Goal: Use online tool/utility: Utilize a website feature to perform a specific function

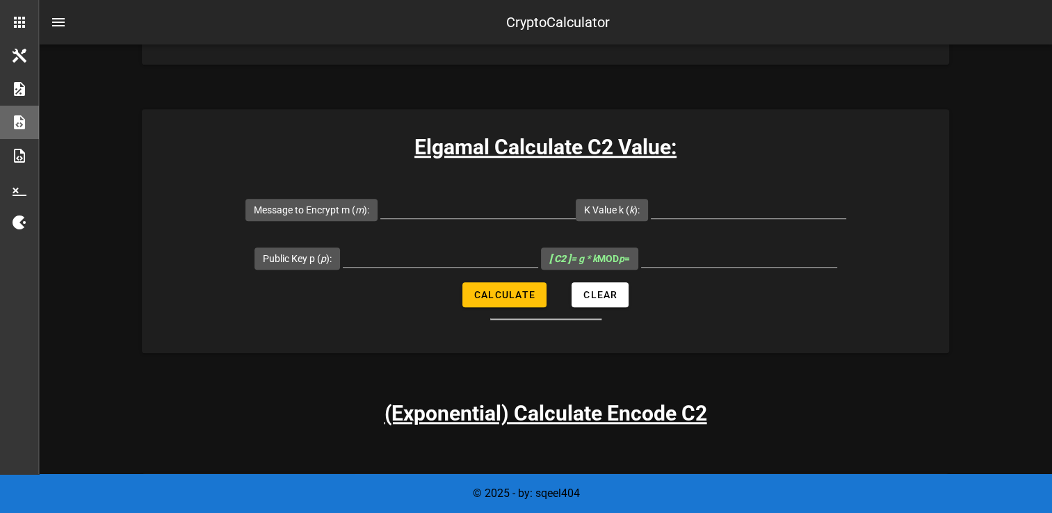
scroll to position [1115, 0]
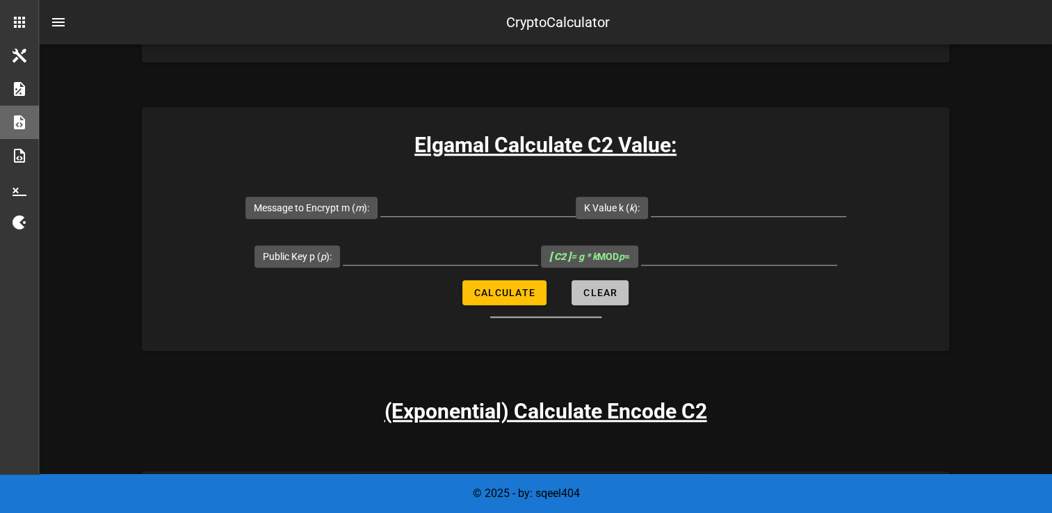
click at [595, 289] on span "Clear" at bounding box center [600, 292] width 35 height 11
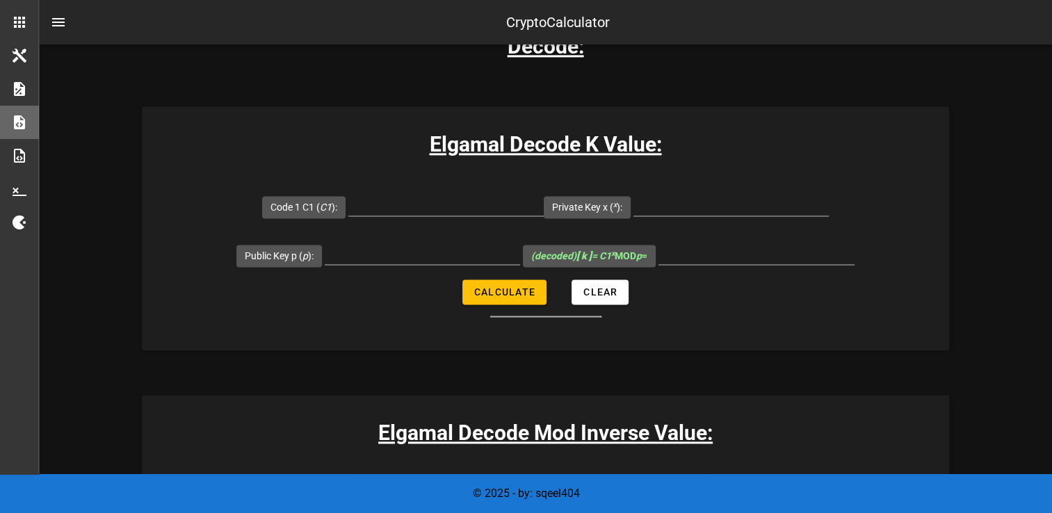
scroll to position [1892, 0]
click at [444, 206] on input "Code 1 C1 ( C1 ):" at bounding box center [445, 205] width 195 height 22
paste input "12279519522290406516"
type input "12279519522290406516"
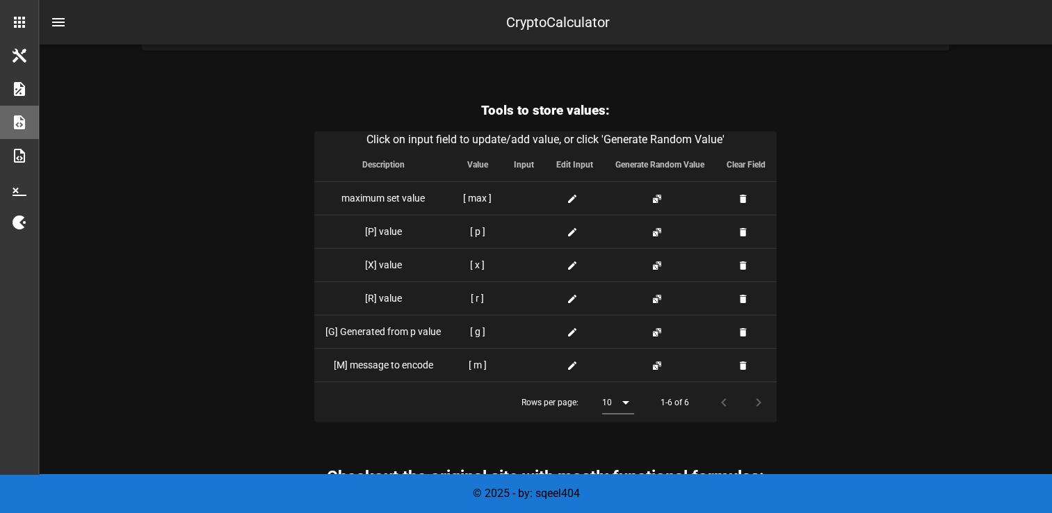
scroll to position [3423, 0]
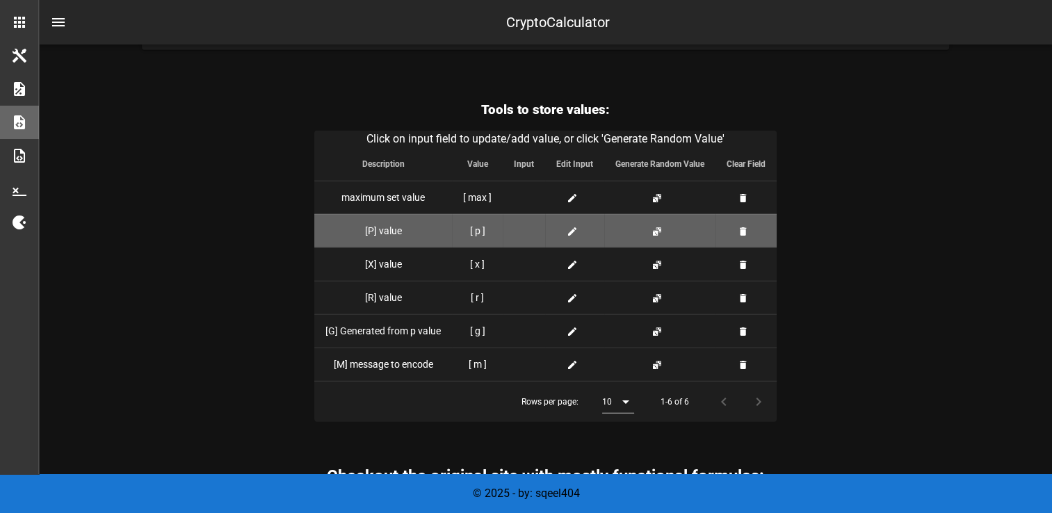
click at [574, 224] on span at bounding box center [575, 231] width 17 height 15
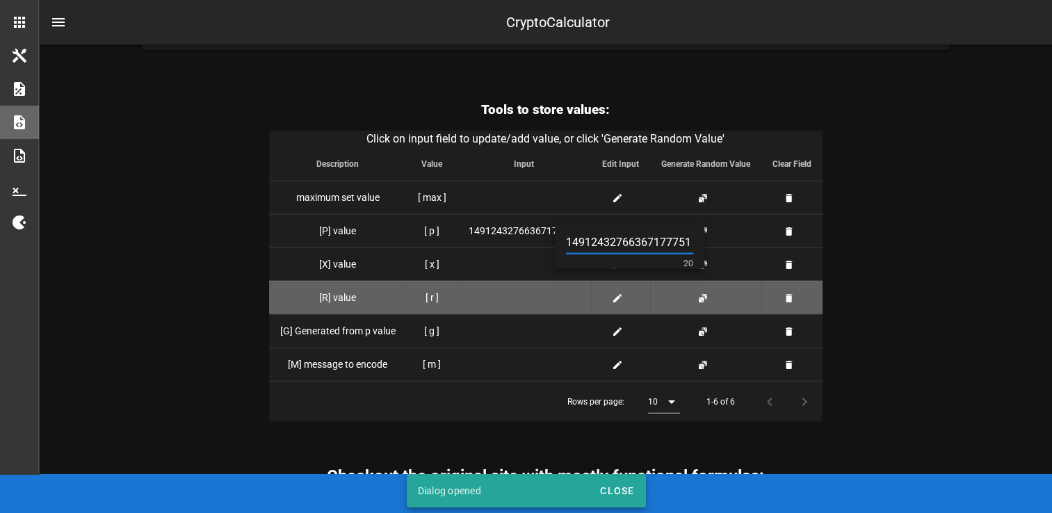
scroll to position [0, 3]
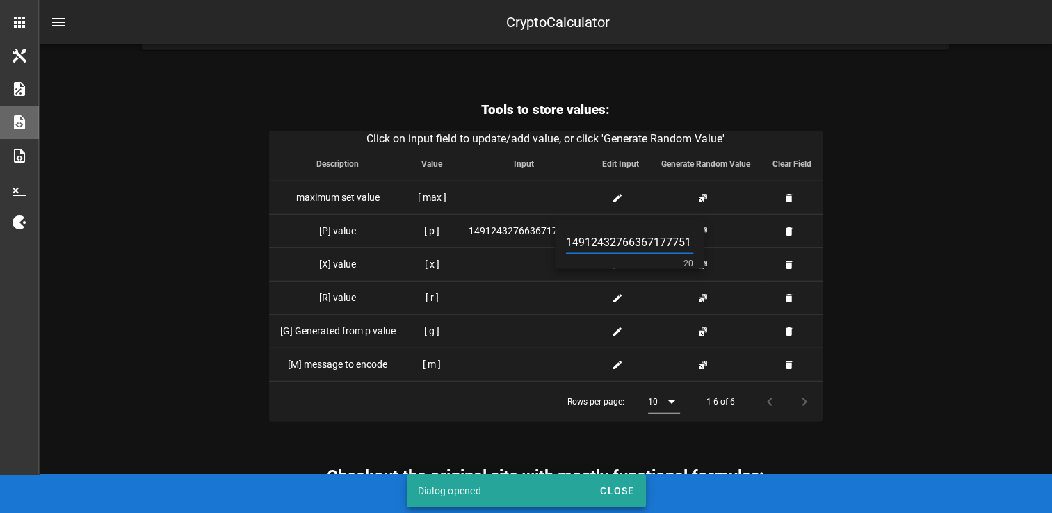
type input "14912432766367177751"
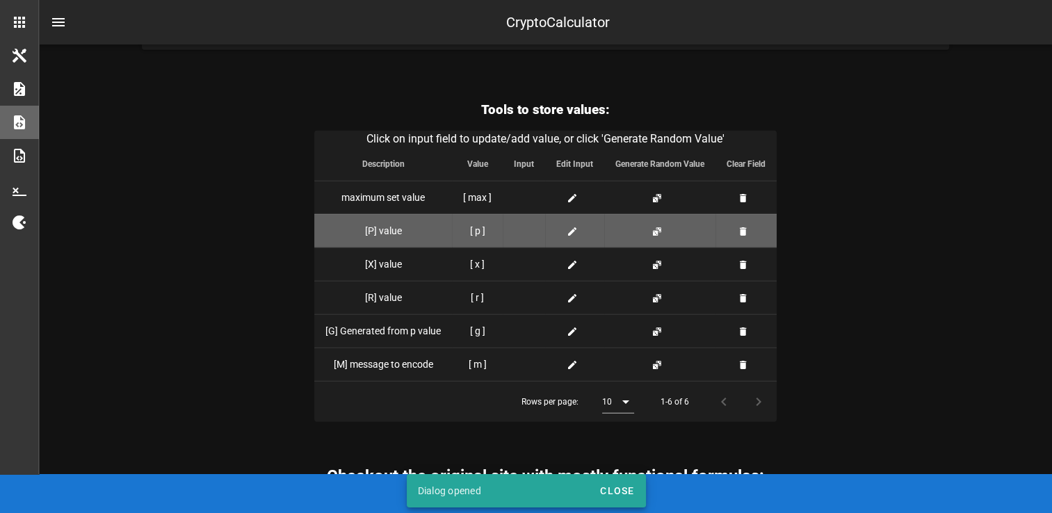
click at [569, 228] on icon at bounding box center [572, 231] width 11 height 11
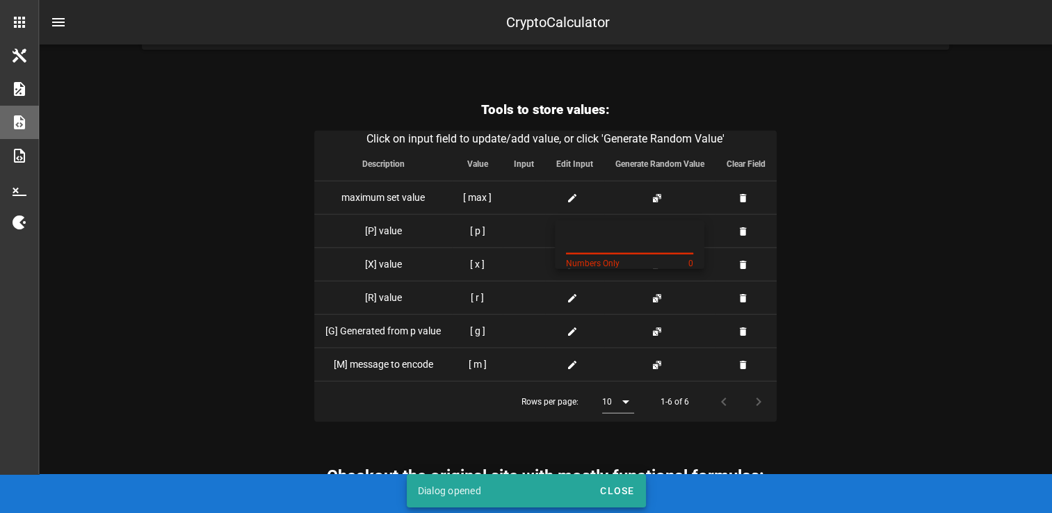
click at [588, 249] on input "text" at bounding box center [629, 243] width 127 height 22
paste input "14912432766367177751"
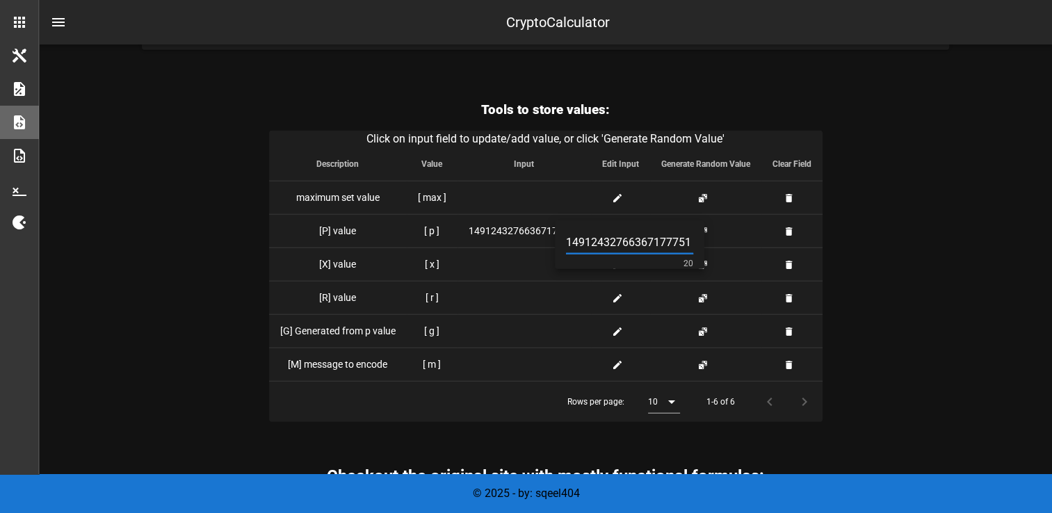
scroll to position [0, 3]
type input "14912432766367177751"
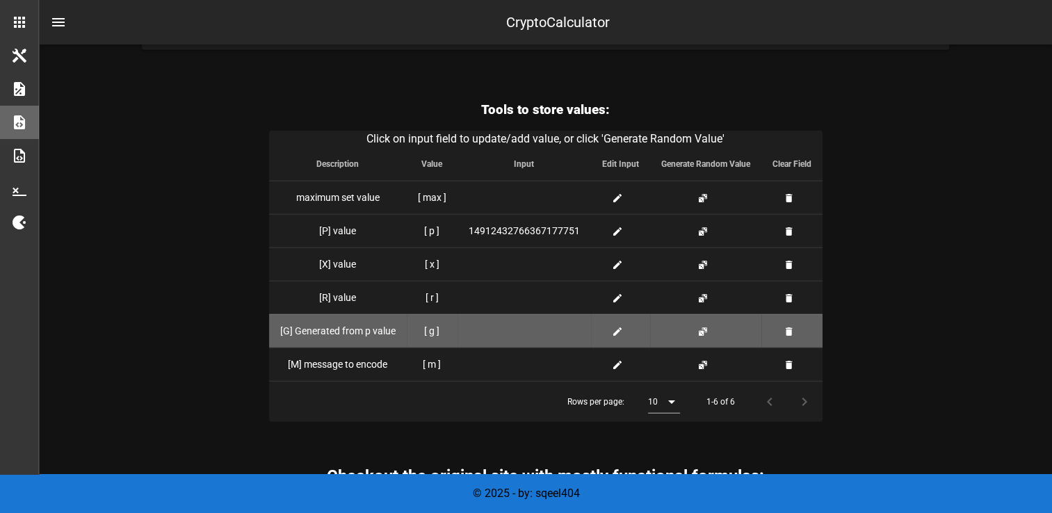
click at [617, 330] on icon at bounding box center [617, 331] width 11 height 11
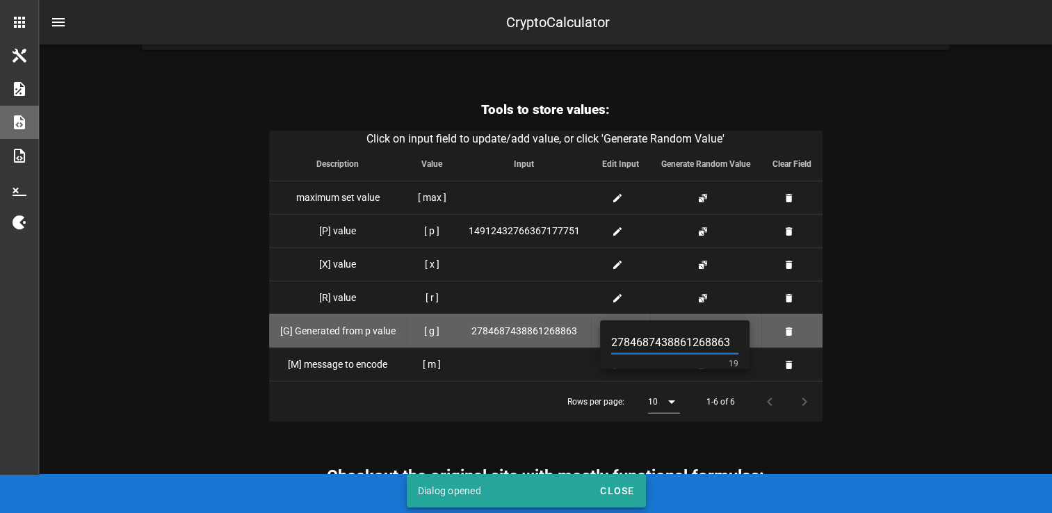
type input "2784687438861268863"
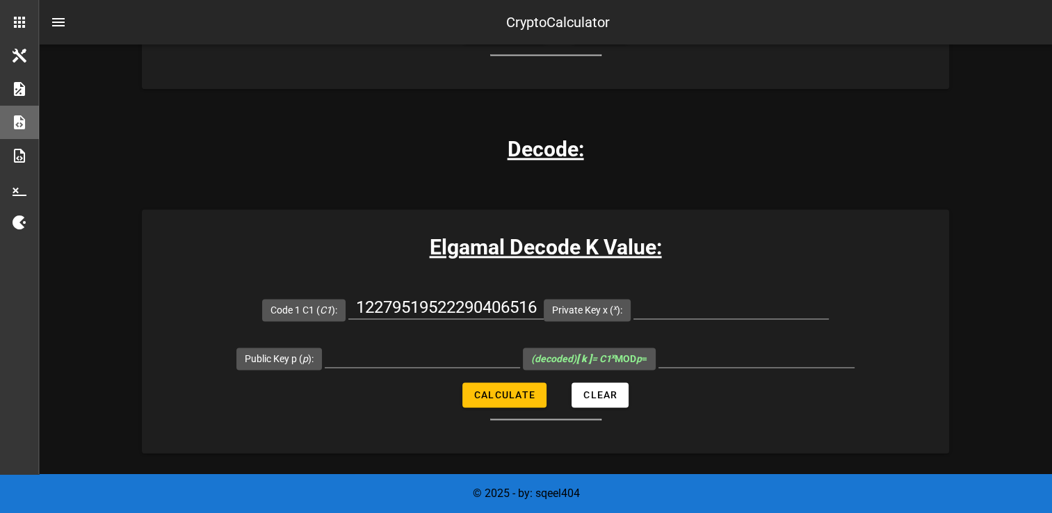
scroll to position [1792, 0]
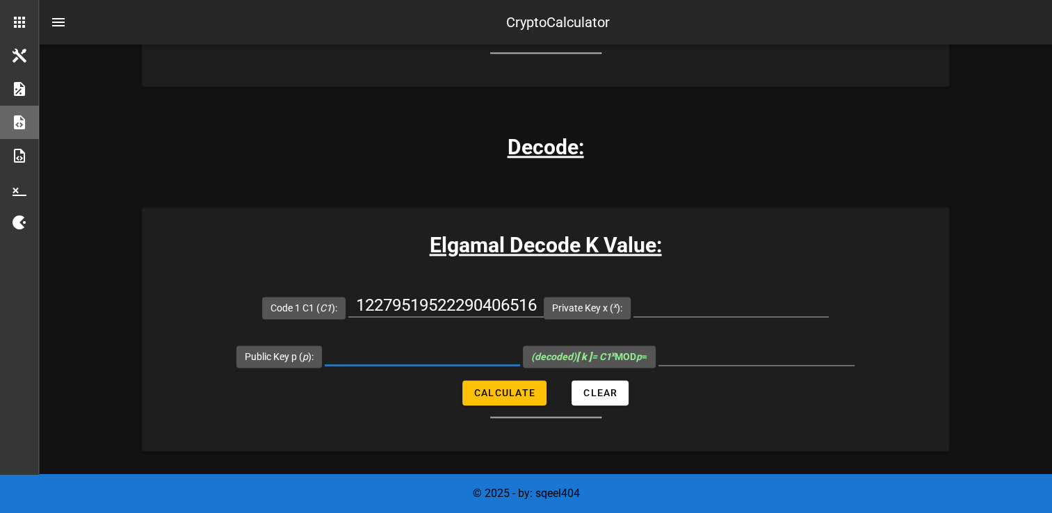
click at [428, 353] on input "Public Key p ( p ):" at bounding box center [422, 354] width 195 height 22
paste input "14912432766367177751"
type input "14912432766367177751"
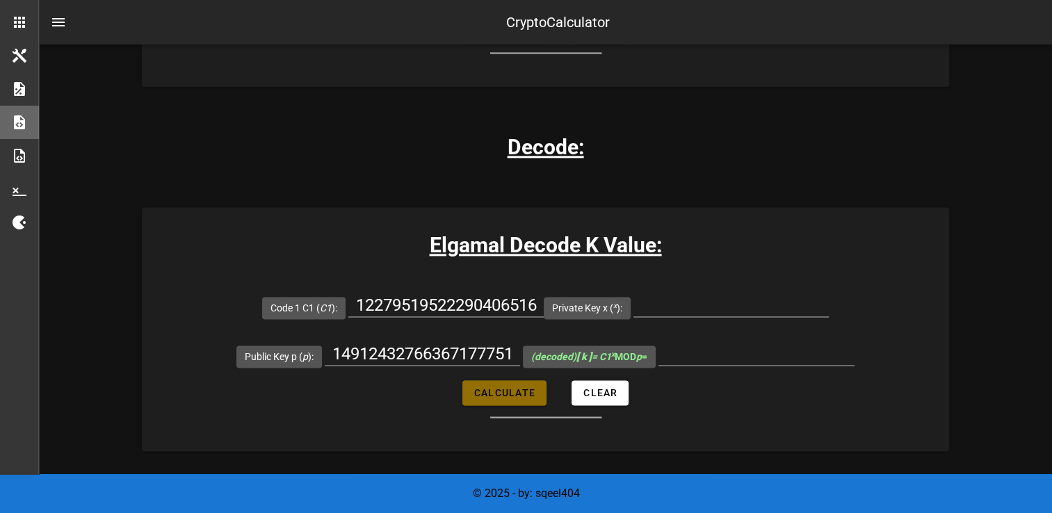
click at [528, 387] on span "Calculate" at bounding box center [505, 392] width 62 height 11
type input "All fields are required"
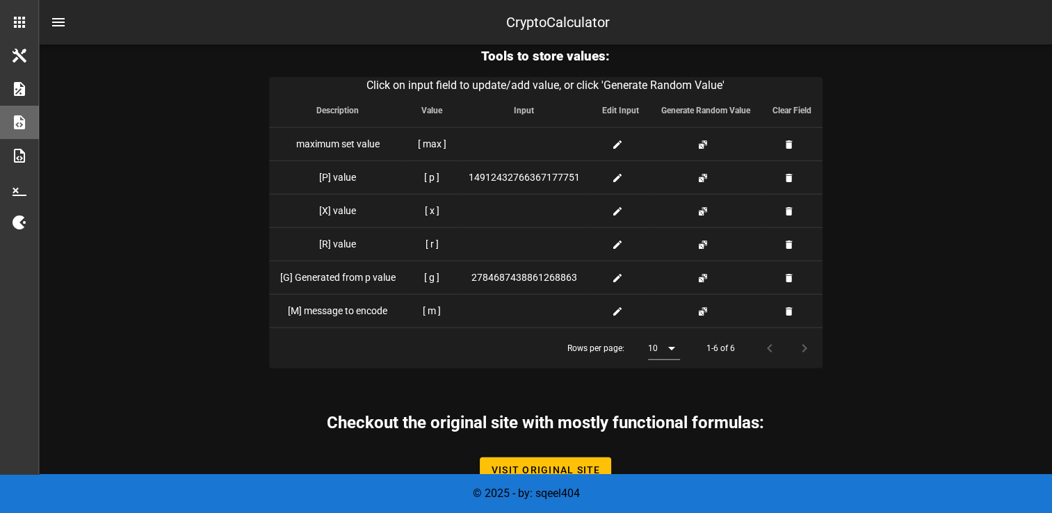
scroll to position [3475, 0]
